Goal: Register for event/course

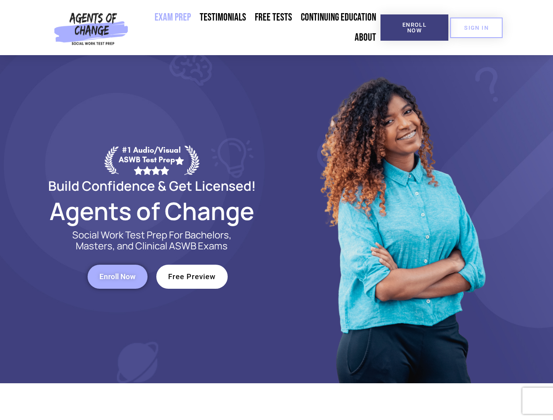
click at [277, 210] on div at bounding box center [401, 219] width 249 height 328
click at [414, 28] on span "Enroll Now" at bounding box center [414, 27] width 40 height 11
click at [476, 28] on span "SIGN IN" at bounding box center [476, 28] width 25 height 6
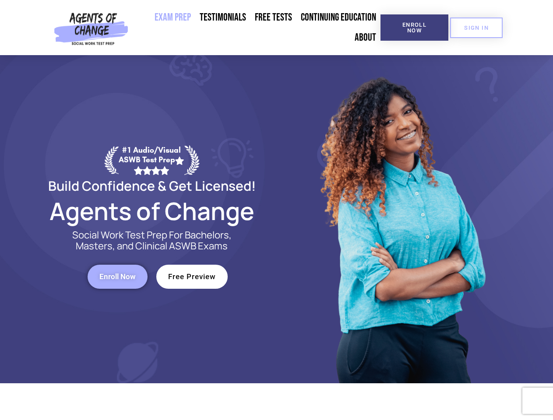
click at [117, 277] on span "Enroll Now" at bounding box center [117, 276] width 36 height 7
click at [192, 277] on span "Free Preview" at bounding box center [192, 276] width 48 height 7
